Goal: Navigation & Orientation: Find specific page/section

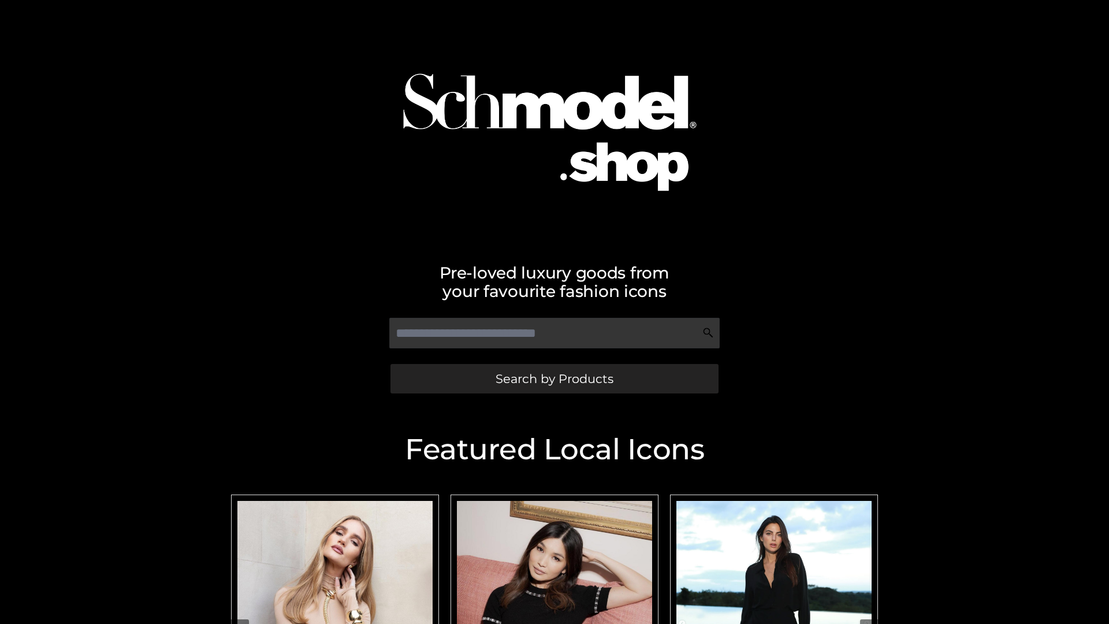
click at [554, 378] on span "Search by Products" at bounding box center [555, 379] width 118 height 12
